Goal: Find specific page/section: Find specific page/section

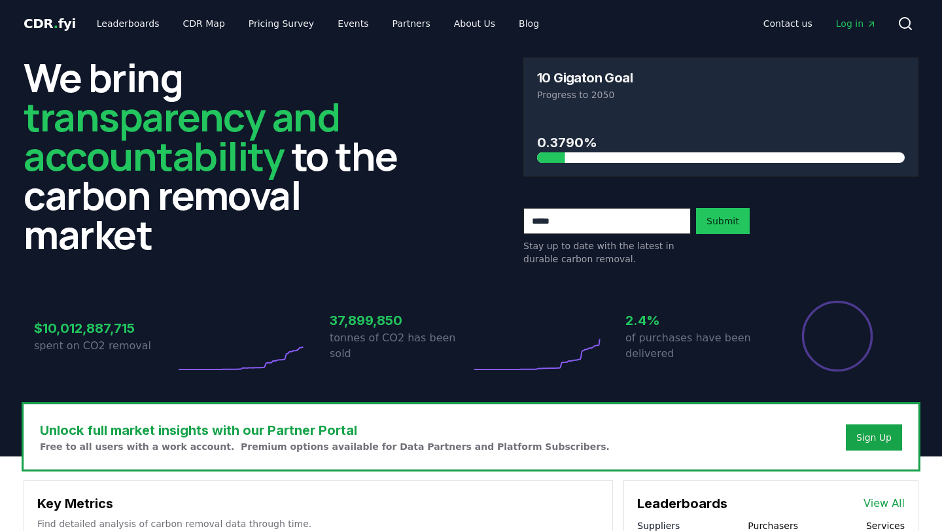
click at [136, 27] on link "Leaderboards" at bounding box center [128, 24] width 84 height 24
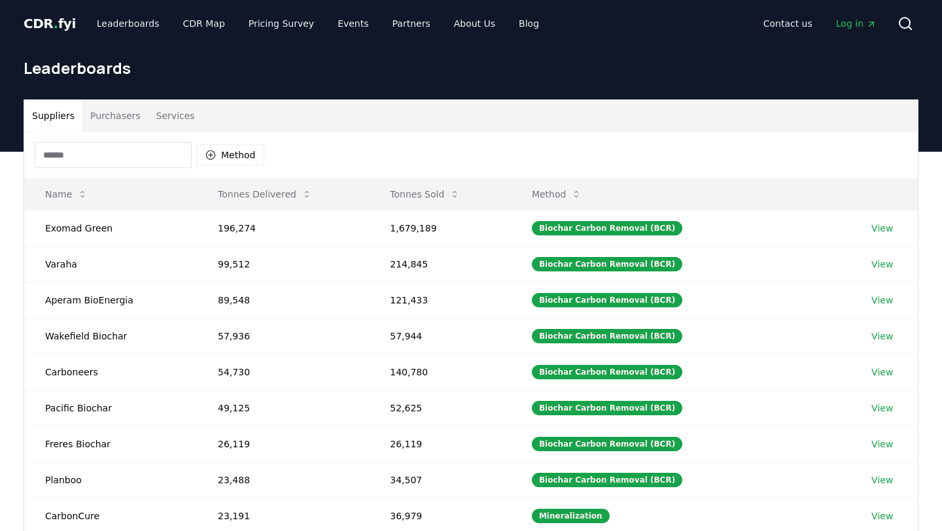
click at [127, 122] on button "Purchasers" at bounding box center [115, 115] width 66 height 31
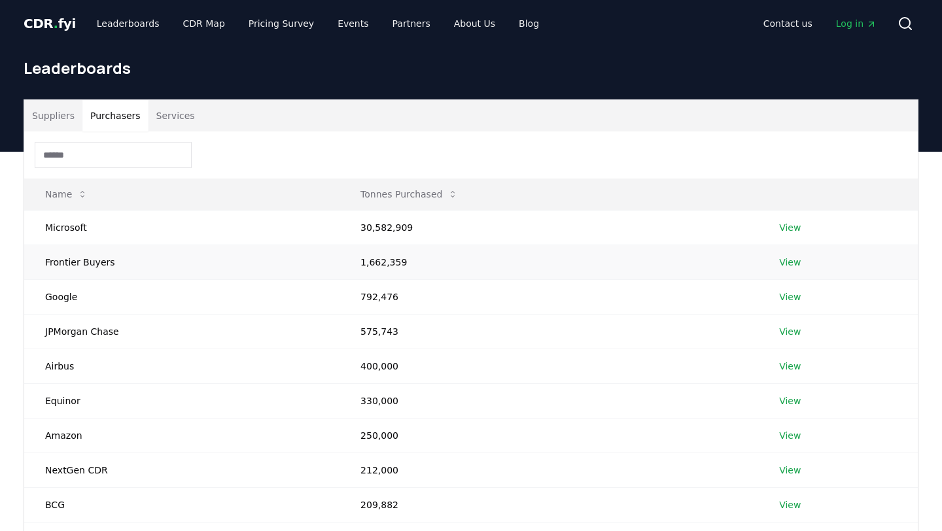
click at [110, 262] on td "Frontier Buyers" at bounding box center [181, 262] width 315 height 35
click at [92, 262] on td "Frontier Buyers" at bounding box center [181, 262] width 315 height 35
click at [789, 263] on link "View" at bounding box center [790, 262] width 22 height 13
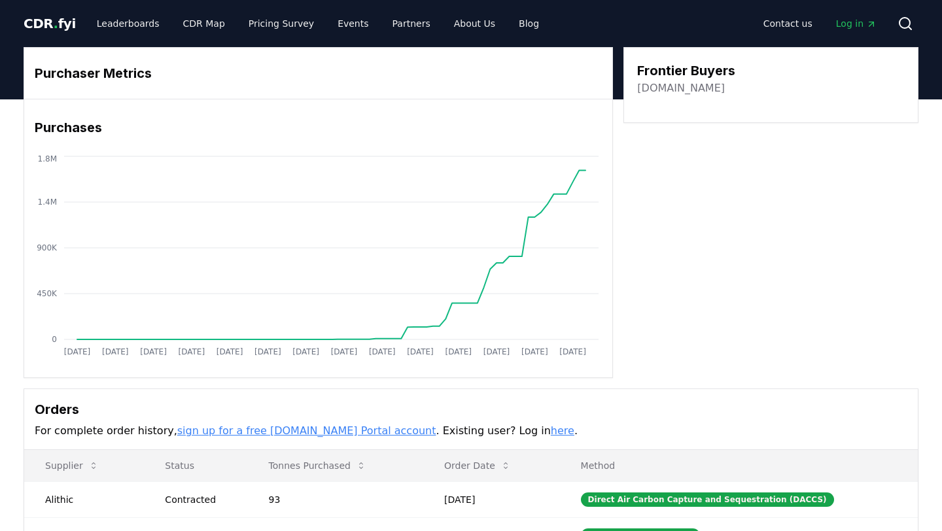
click at [708, 90] on link "[DOMAIN_NAME]" at bounding box center [681, 88] width 88 height 16
